Goal: Transaction & Acquisition: Purchase product/service

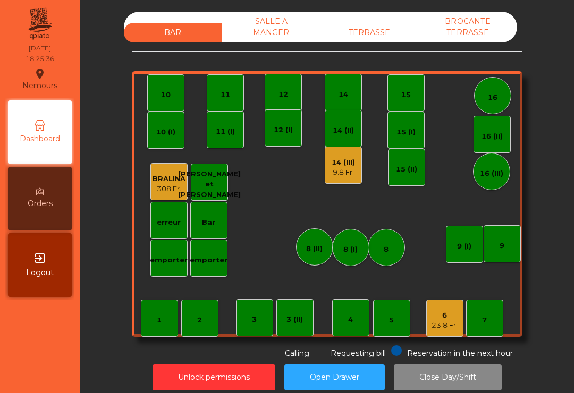
click at [350, 177] on div "14 (III) 9.8 Fr." at bounding box center [342, 165] width 37 height 37
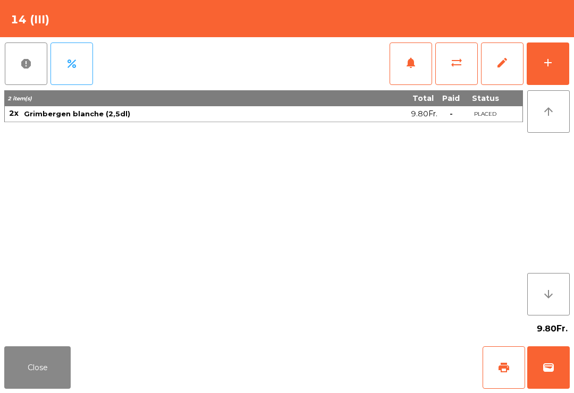
click at [507, 362] on span "print" at bounding box center [503, 367] width 13 height 13
click at [30, 384] on button "Close" at bounding box center [37, 367] width 66 height 42
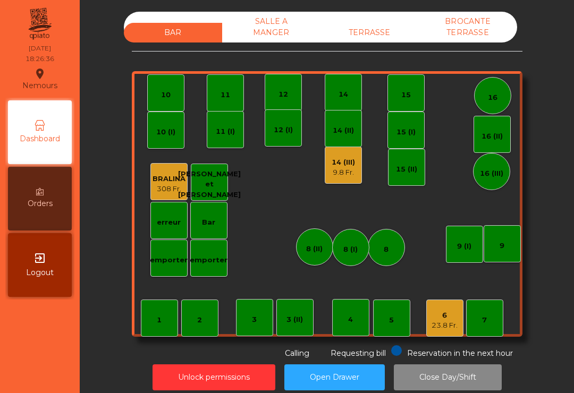
click at [451, 322] on div "23.8 Fr." at bounding box center [444, 325] width 26 height 11
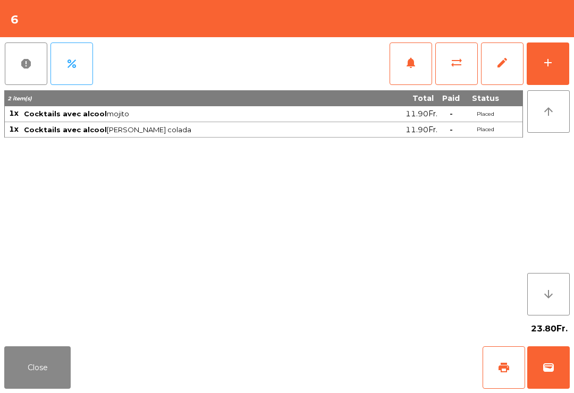
click at [506, 378] on button "print" at bounding box center [503, 367] width 42 height 42
click at [551, 371] on span "wallet" at bounding box center [548, 367] width 13 height 13
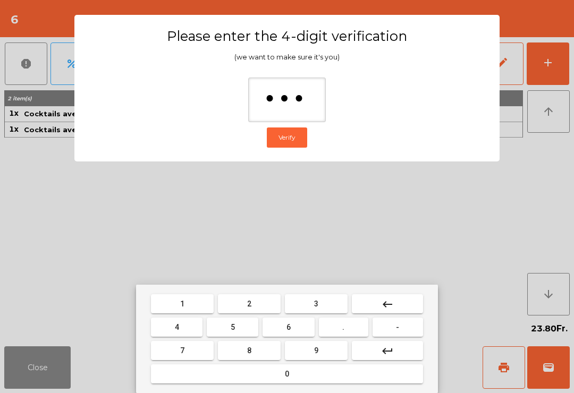
type input "****"
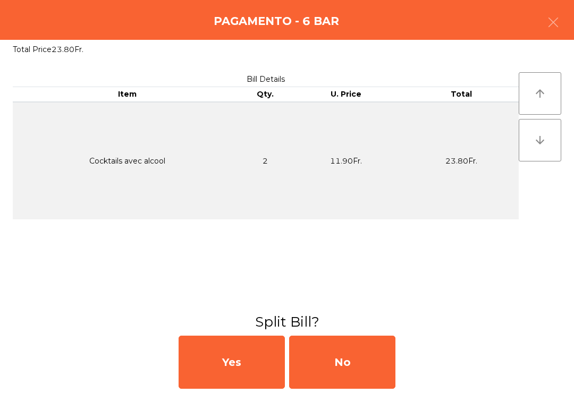
click at [309, 351] on div "No" at bounding box center [342, 362] width 106 height 53
click at [345, 371] on div "MB" at bounding box center [342, 362] width 106 height 53
click at [357, 368] on div "No" at bounding box center [342, 362] width 106 height 53
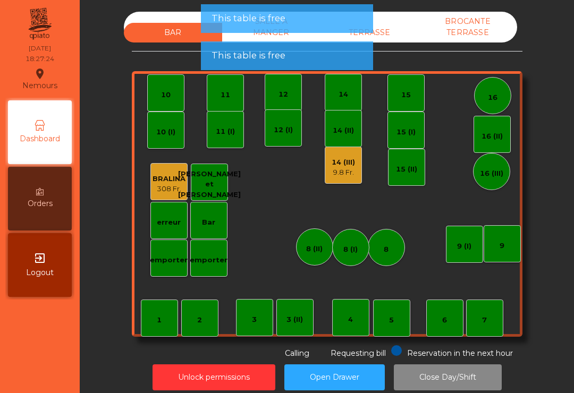
click at [341, 172] on div "9.8 Fr." at bounding box center [342, 172] width 23 height 11
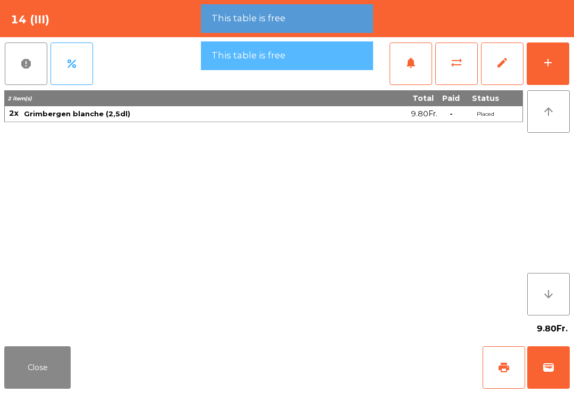
click at [542, 362] on span "wallet" at bounding box center [548, 367] width 13 height 13
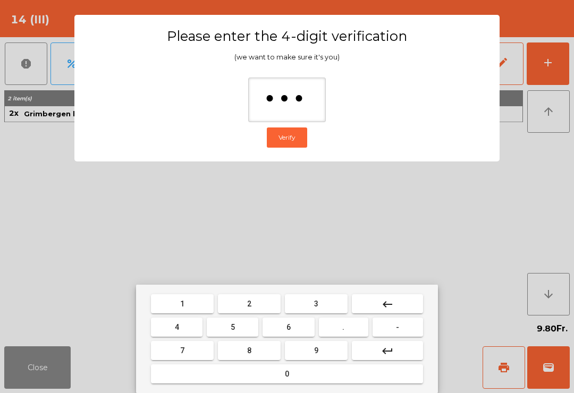
type input "****"
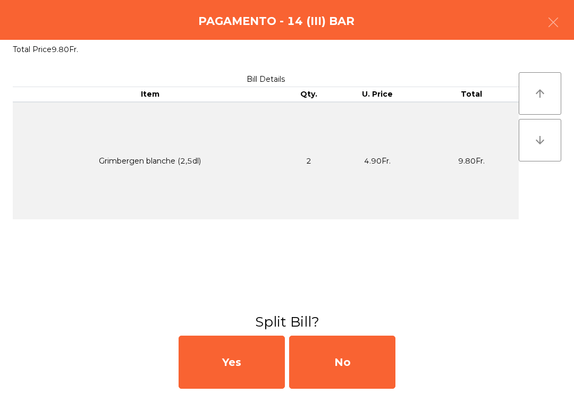
click at [349, 361] on div "No" at bounding box center [342, 362] width 106 height 53
click at [349, 361] on div "MB" at bounding box center [342, 362] width 106 height 53
click at [361, 365] on div "No" at bounding box center [342, 362] width 106 height 53
click at [361, 364] on div "No" at bounding box center [342, 362] width 106 height 53
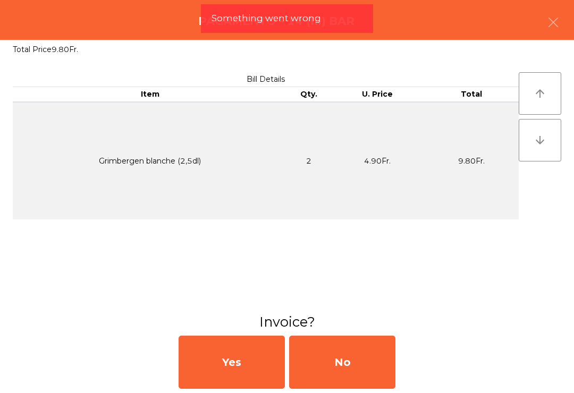
click at [356, 373] on div "No" at bounding box center [342, 362] width 106 height 53
